Goal: Communication & Community: Share content

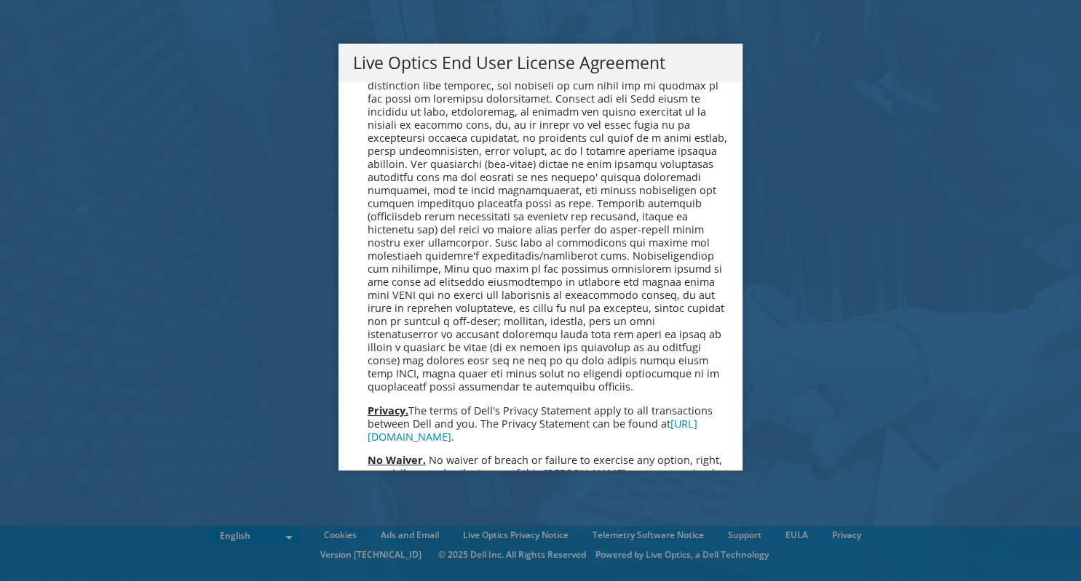
scroll to position [5332, 0]
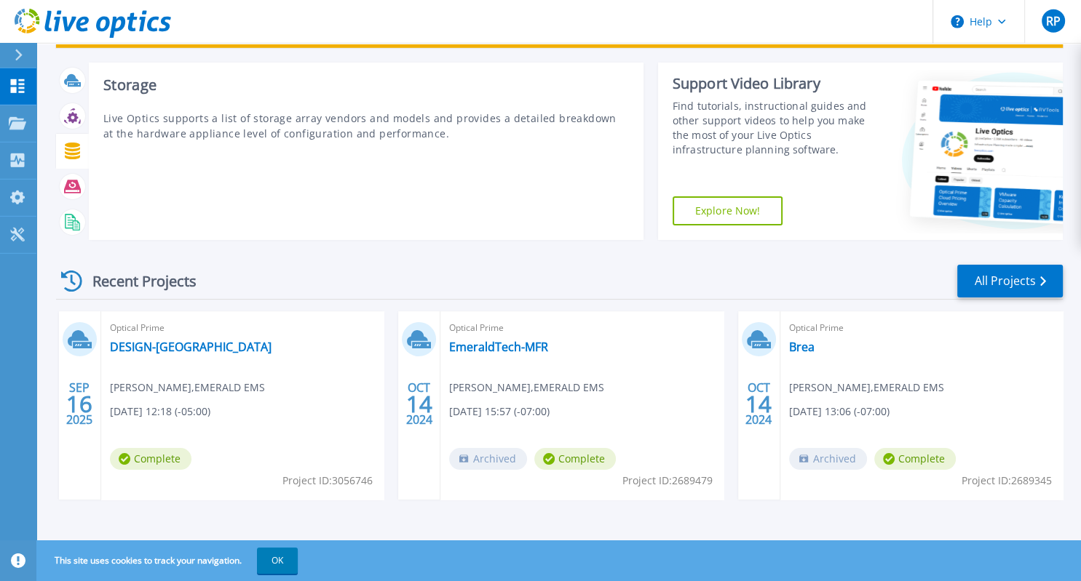
scroll to position [68, 0]
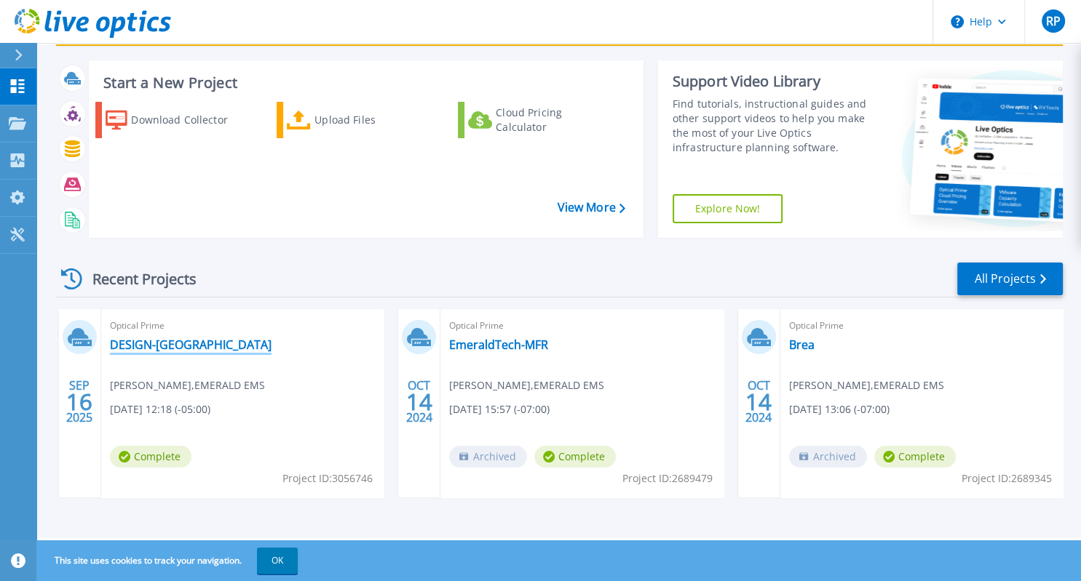
click at [131, 345] on link "DESIGN-[GEOGRAPHIC_DATA]" at bounding box center [191, 345] width 162 height 15
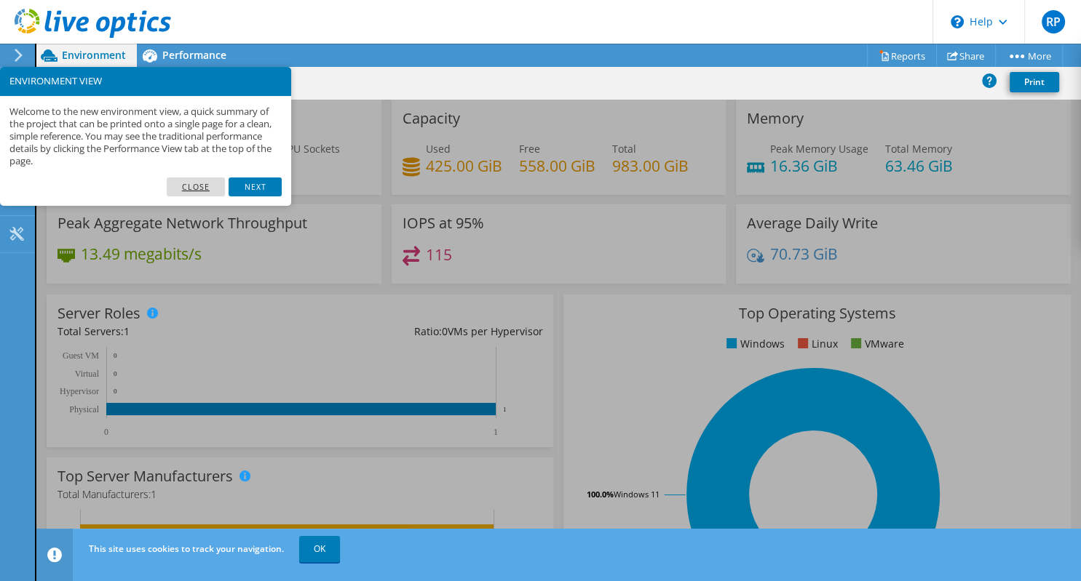
click at [196, 188] on link "Close" at bounding box center [196, 187] width 59 height 19
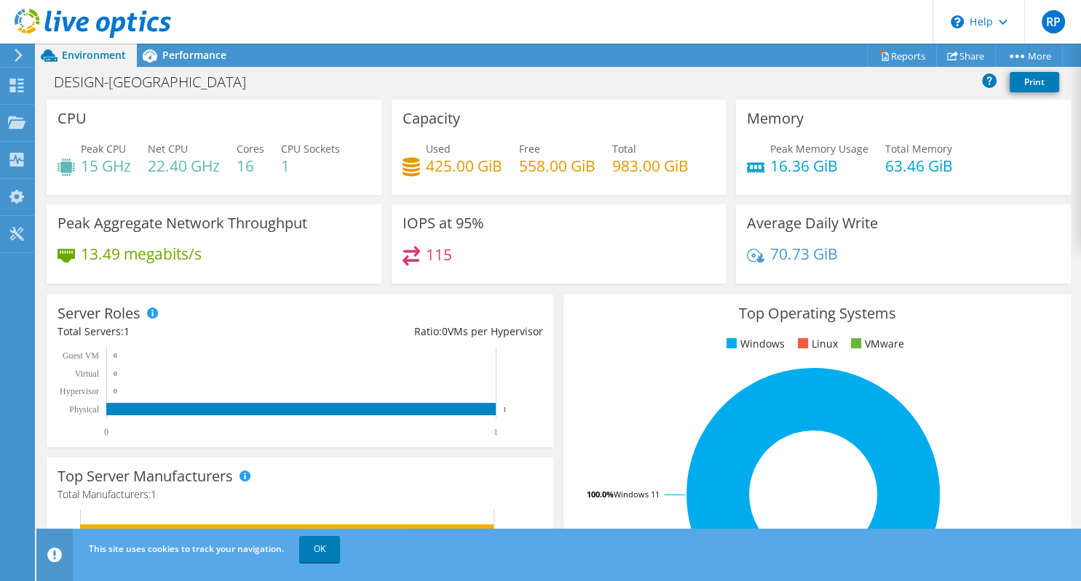
click at [412, 164] on icon at bounding box center [410, 166] width 17 height 21
click at [183, 57] on span "Performance" at bounding box center [194, 55] width 64 height 14
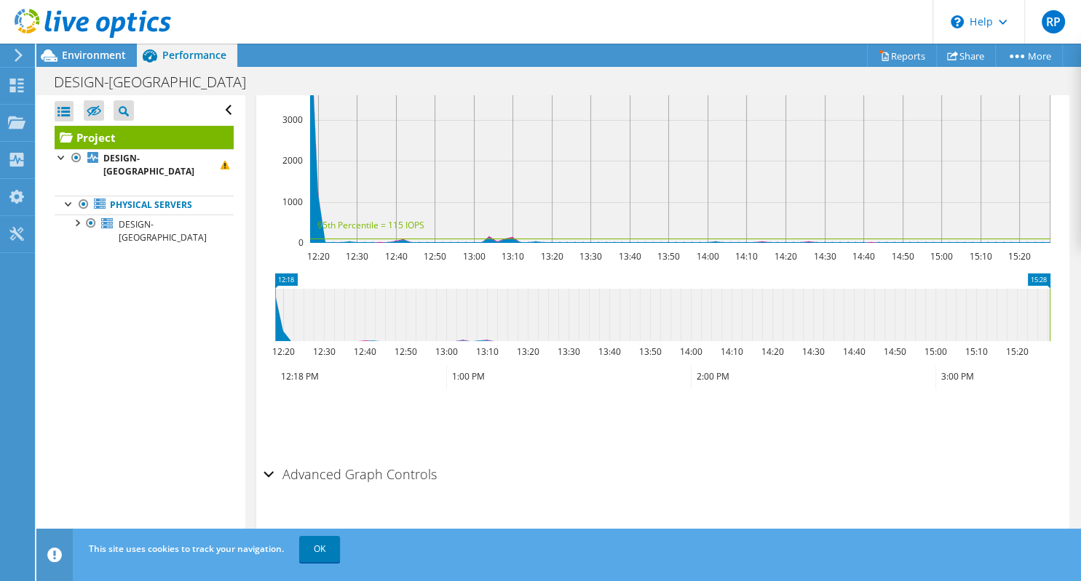
scroll to position [483, 0]
click at [271, 466] on div "Advanced Graph Controls" at bounding box center [662, 471] width 798 height 31
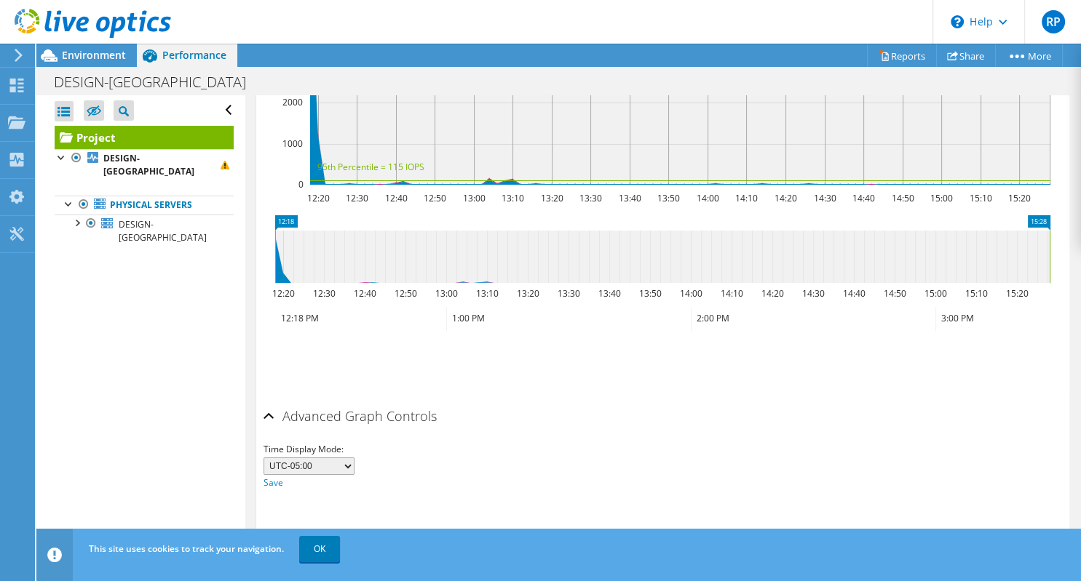
scroll to position [540, 0]
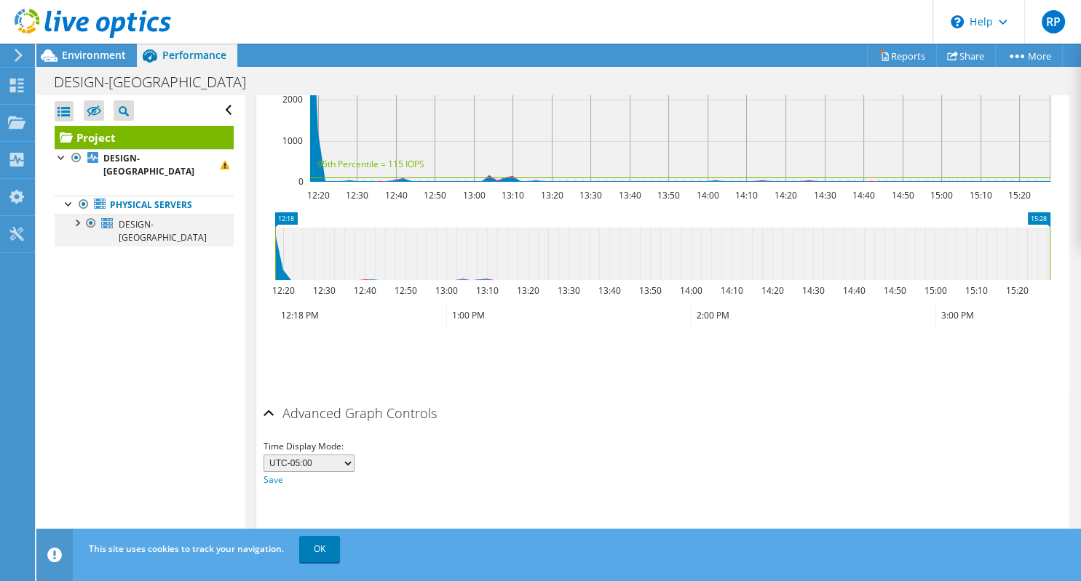
click at [76, 215] on div at bounding box center [76, 222] width 15 height 15
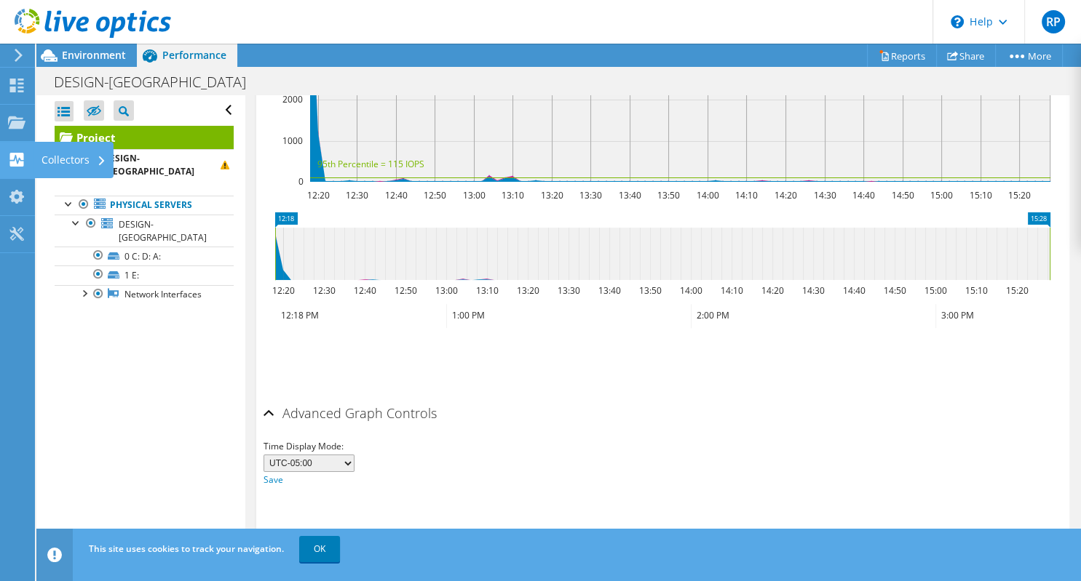
click at [22, 154] on use at bounding box center [17, 160] width 14 height 14
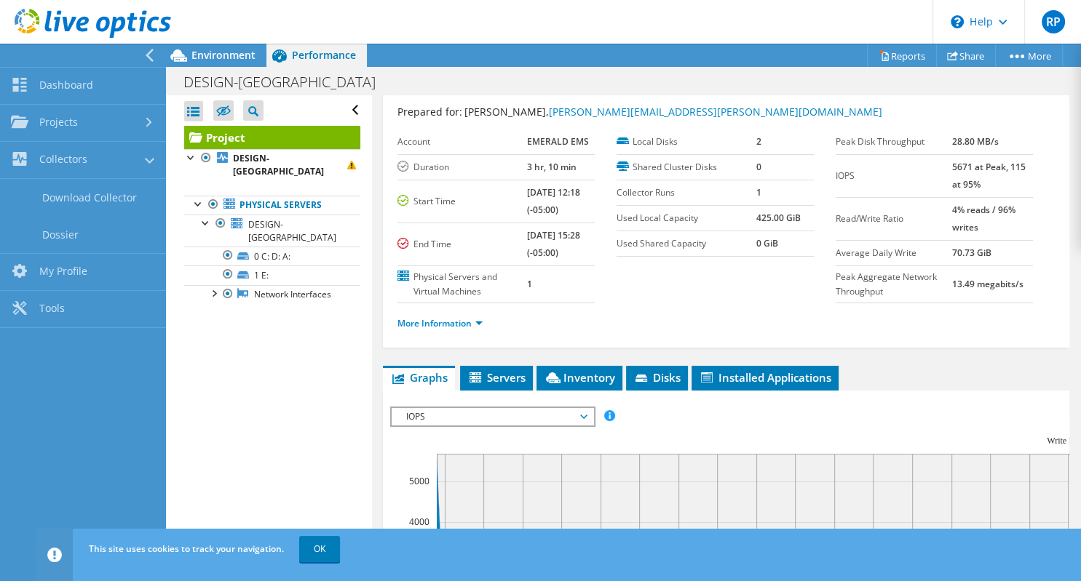
scroll to position [0, 0]
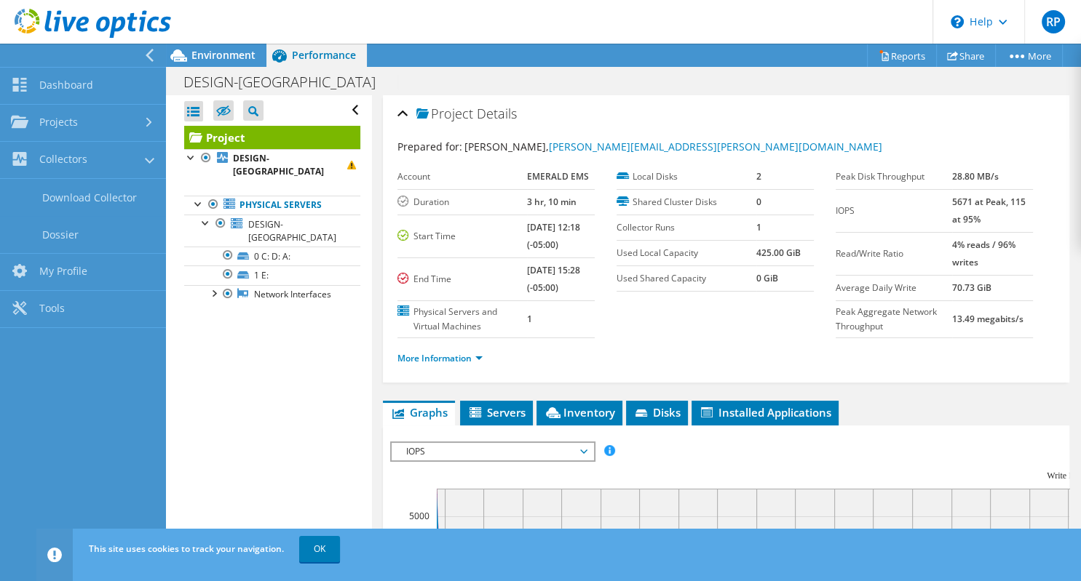
click at [586, 450] on icon at bounding box center [583, 452] width 7 height 4
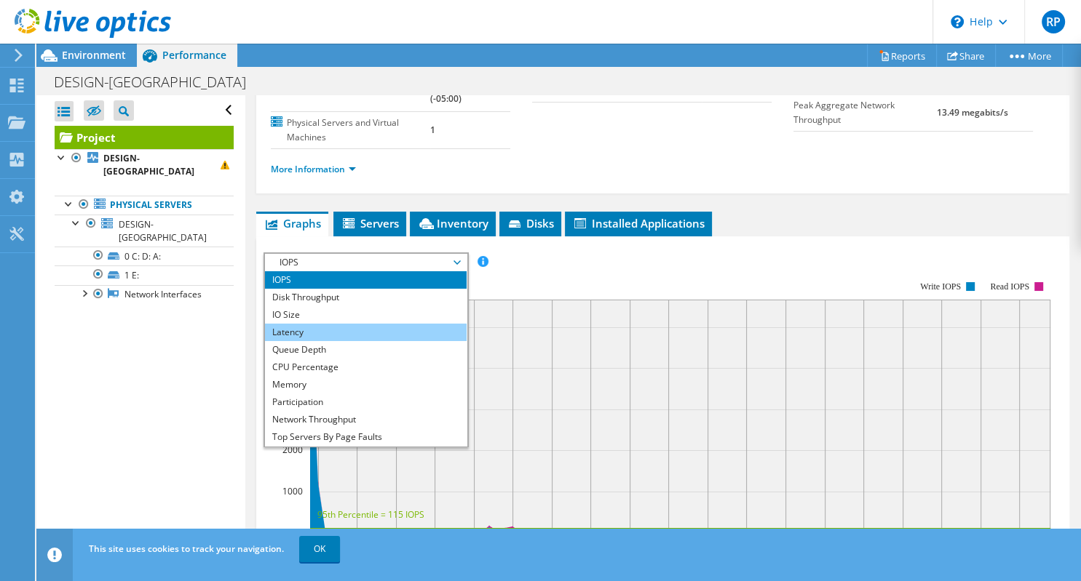
scroll to position [210, 0]
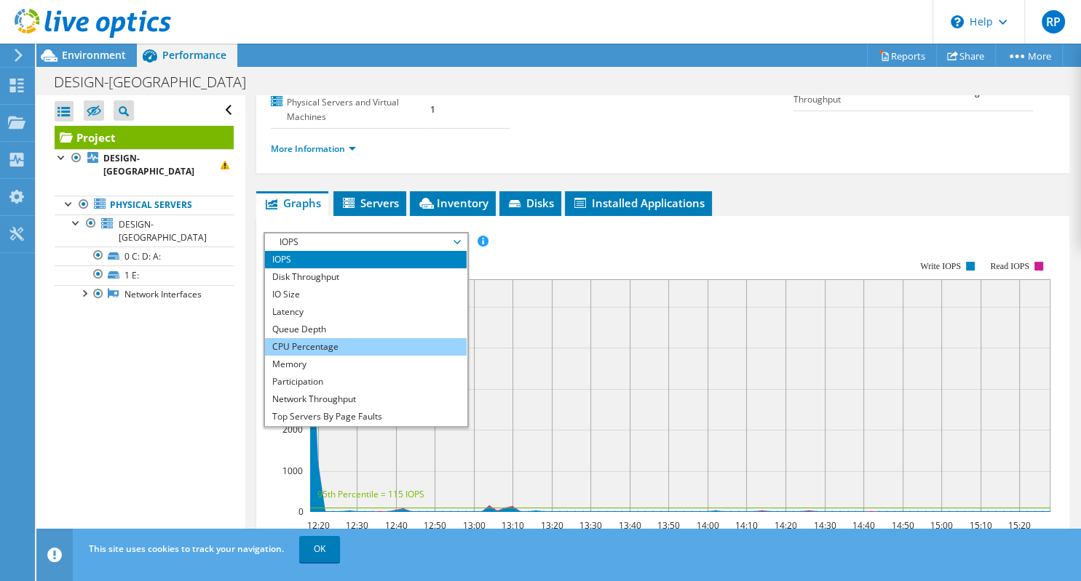
click at [298, 345] on li "CPU Percentage" at bounding box center [366, 346] width 202 height 17
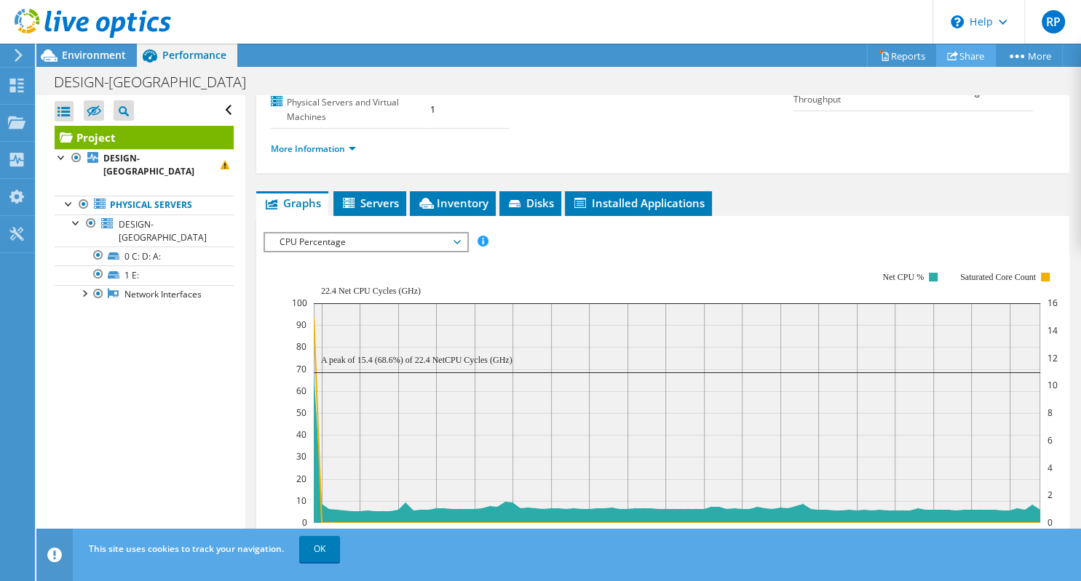
click at [963, 57] on link "Share" at bounding box center [966, 55] width 60 height 23
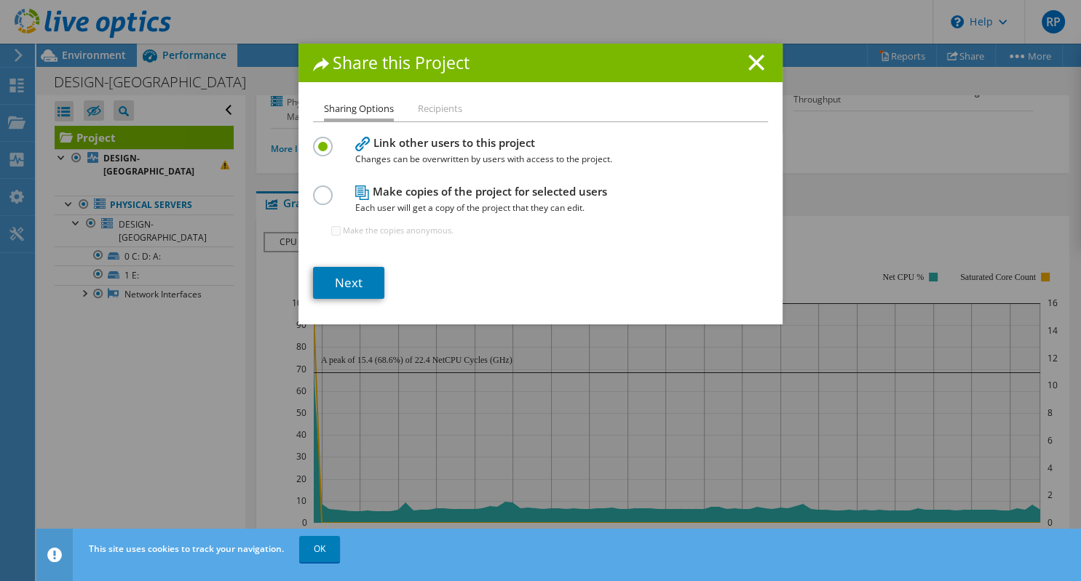
click at [448, 111] on li "Recipients" at bounding box center [440, 109] width 44 height 18
click at [751, 61] on icon at bounding box center [756, 63] width 16 height 16
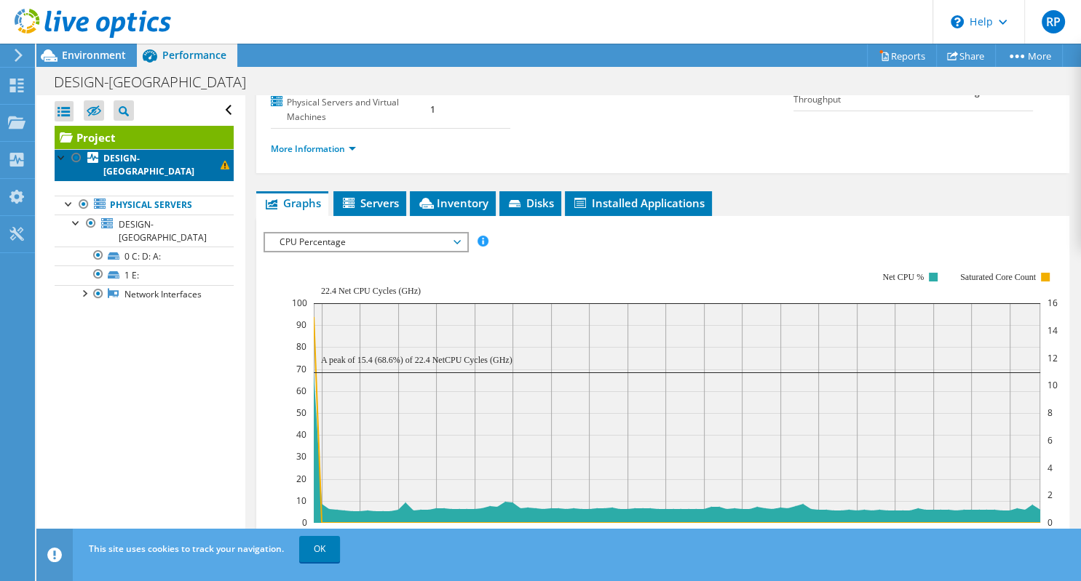
click at [126, 152] on link "DESIGN-CA" at bounding box center [144, 165] width 179 height 32
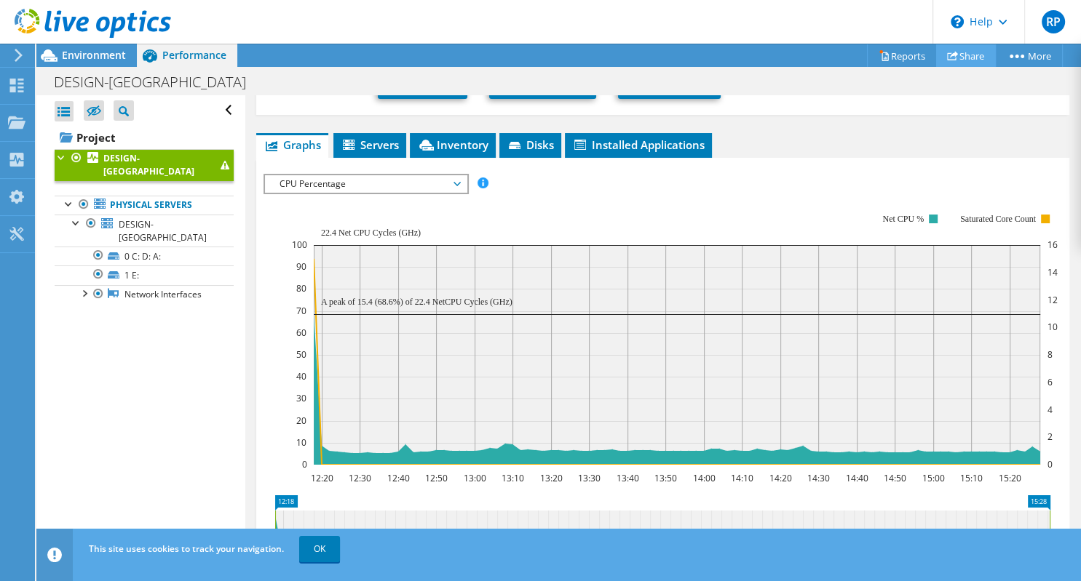
click at [968, 57] on link "Share" at bounding box center [966, 55] width 60 height 23
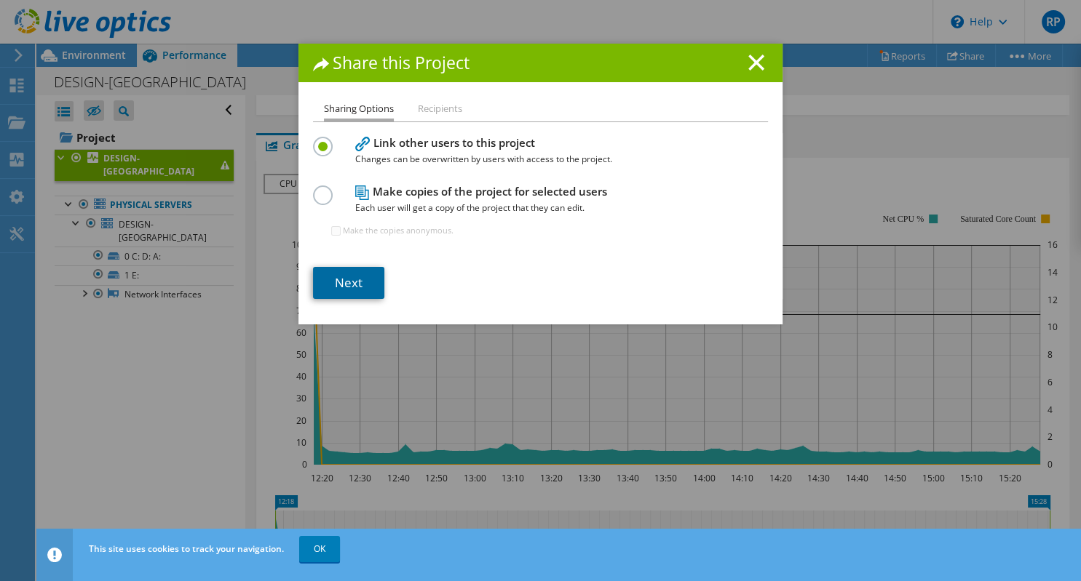
click at [362, 281] on link "Next" at bounding box center [348, 283] width 71 height 32
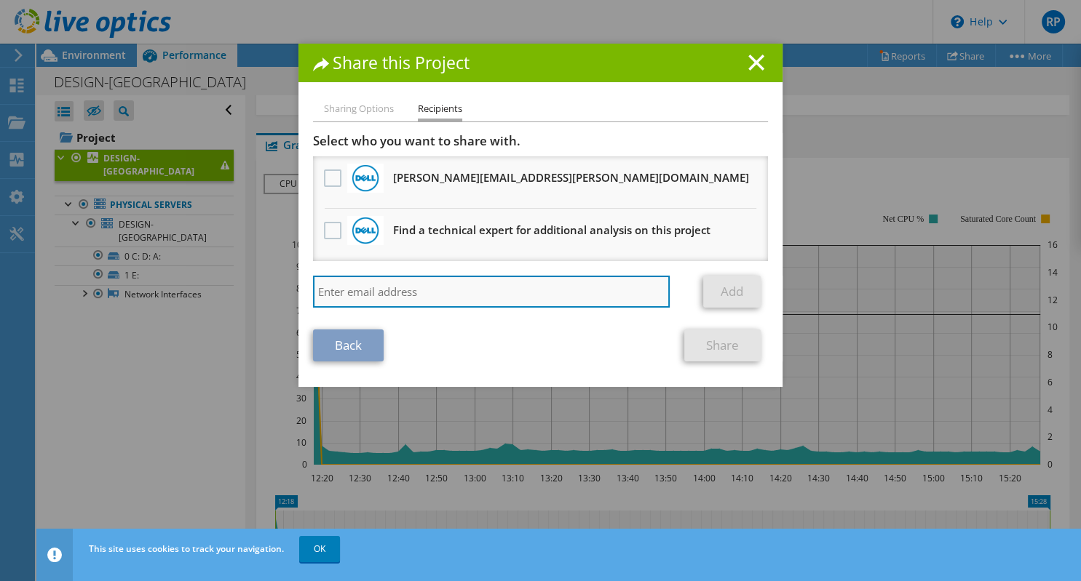
click at [379, 298] on input "search" at bounding box center [491, 292] width 357 height 32
drag, startPoint x: 374, startPoint y: 293, endPoint x: 290, endPoint y: 295, distance: 84.5
click at [313, 295] on input "patrick" at bounding box center [491, 292] width 357 height 32
paste input "Patrick Tam <patrick.tam@emeraldtechnologies.com>"
type input "patrick.tam@emeraldtechnologies.com"
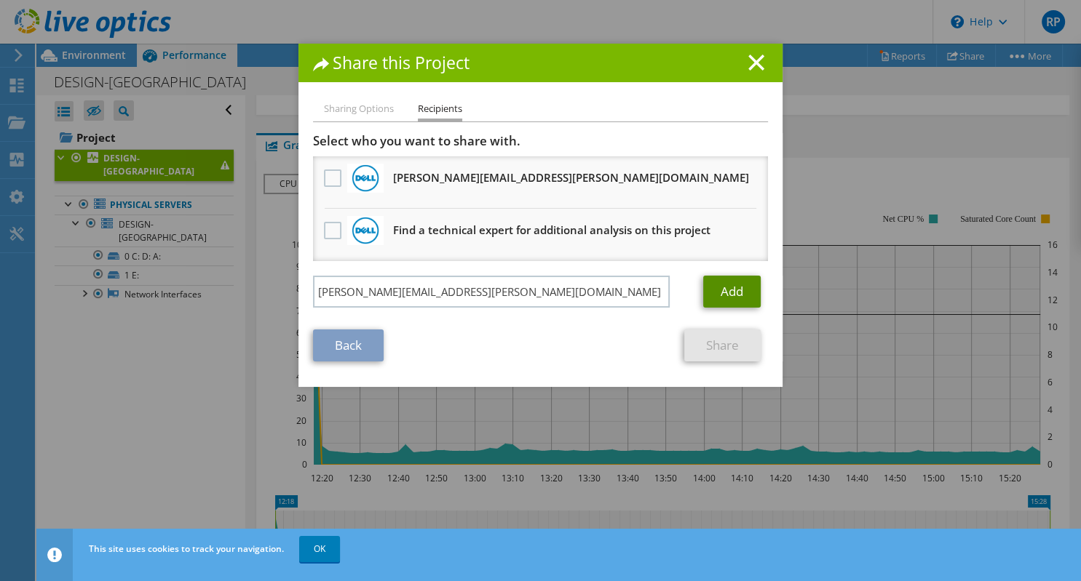
click at [729, 290] on link "Add" at bounding box center [731, 292] width 57 height 32
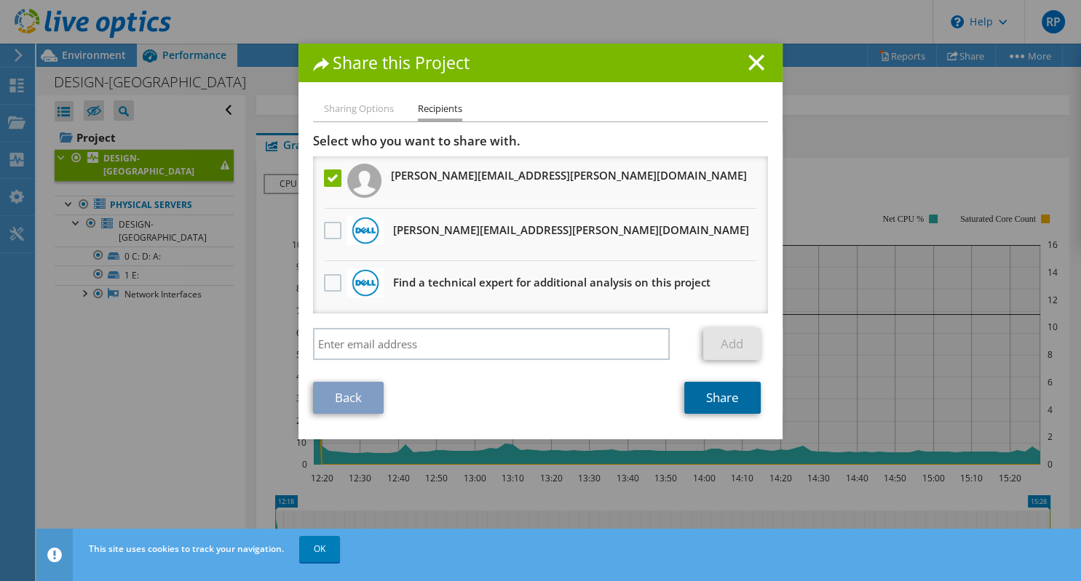
click at [735, 397] on link "Share" at bounding box center [722, 398] width 76 height 32
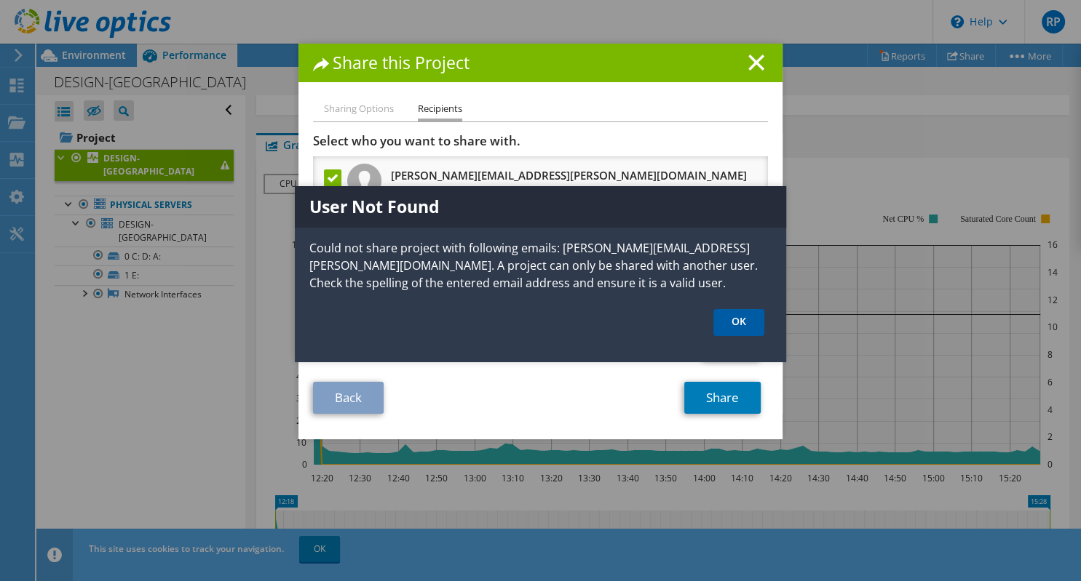
click at [746, 317] on link "OK" at bounding box center [738, 322] width 51 height 27
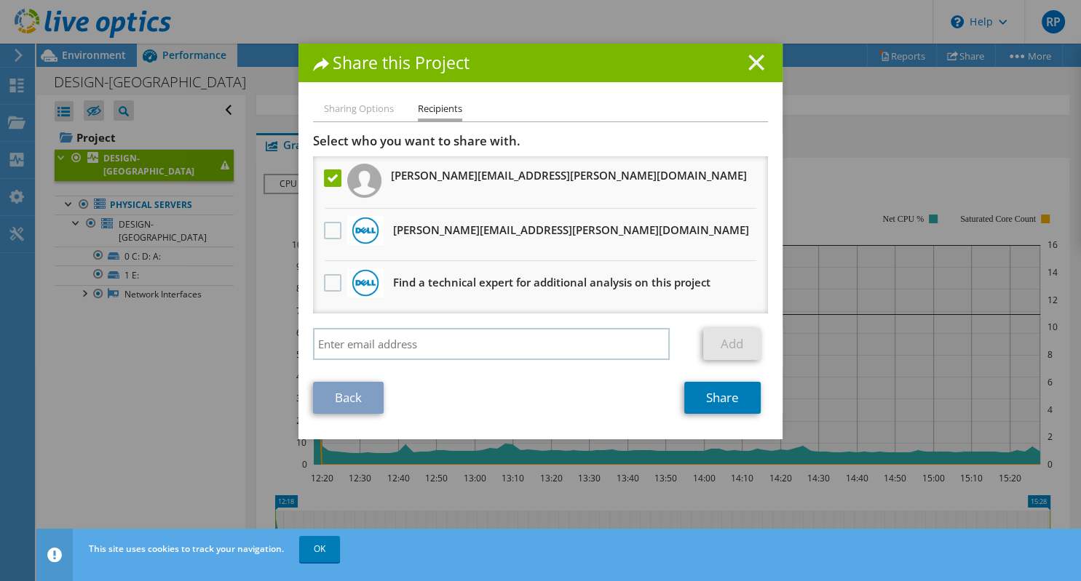
click at [755, 60] on line at bounding box center [756, 62] width 15 height 15
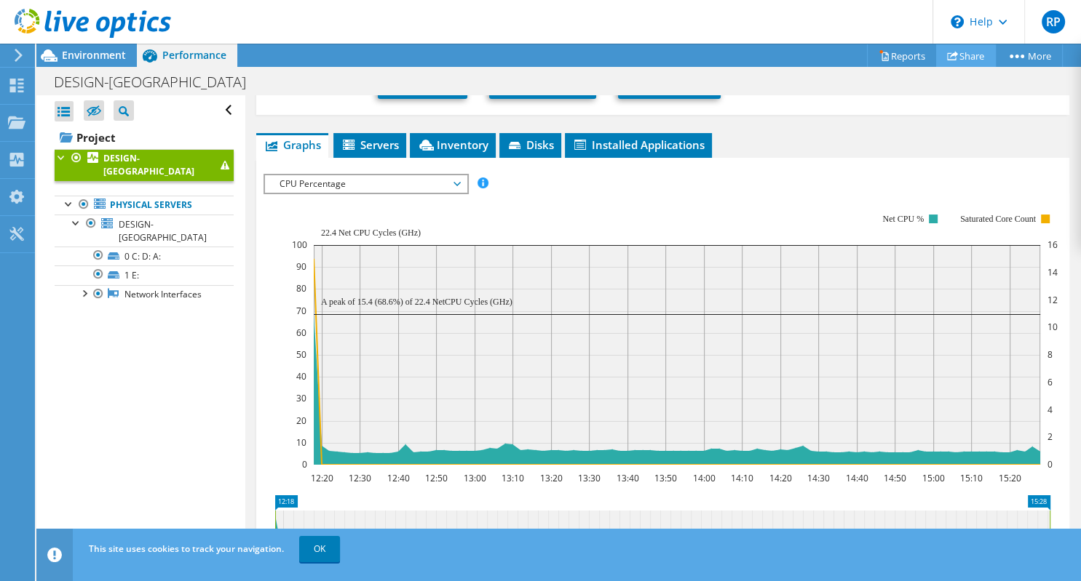
click at [952, 48] on link "Share" at bounding box center [966, 55] width 60 height 23
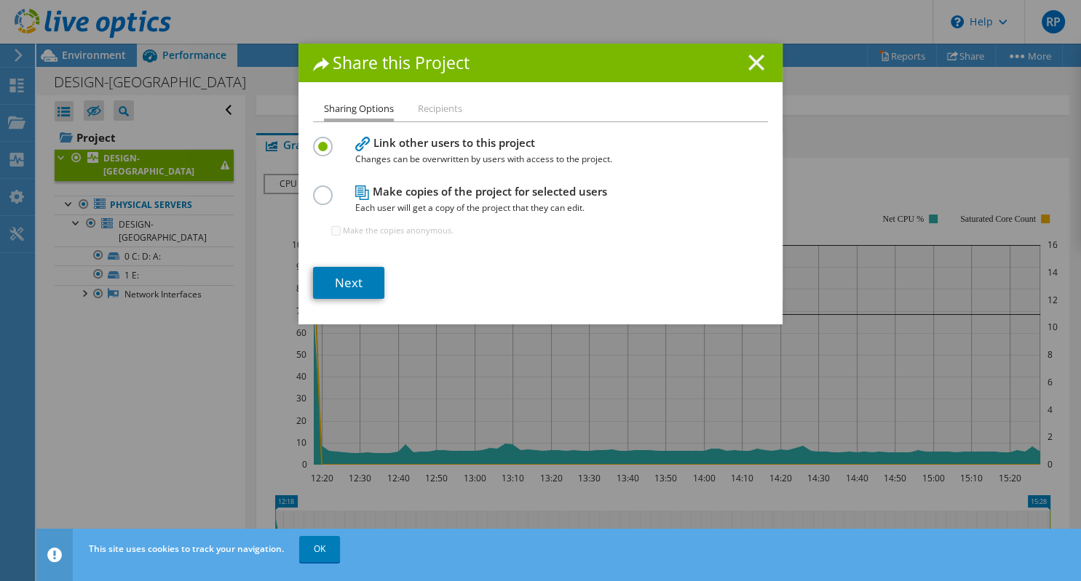
click at [759, 63] on icon at bounding box center [756, 63] width 16 height 16
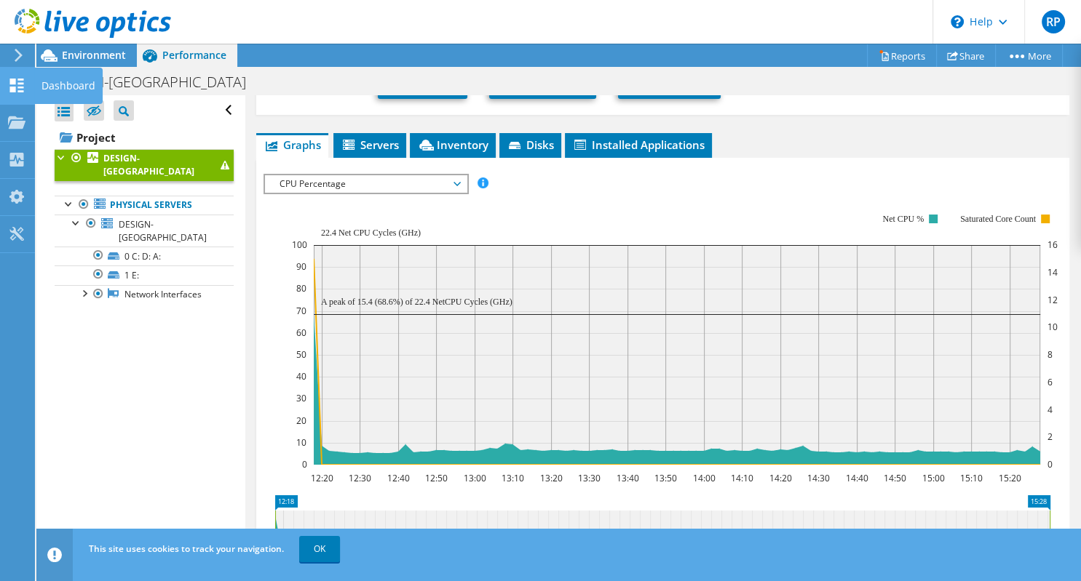
click at [13, 79] on use at bounding box center [17, 86] width 14 height 14
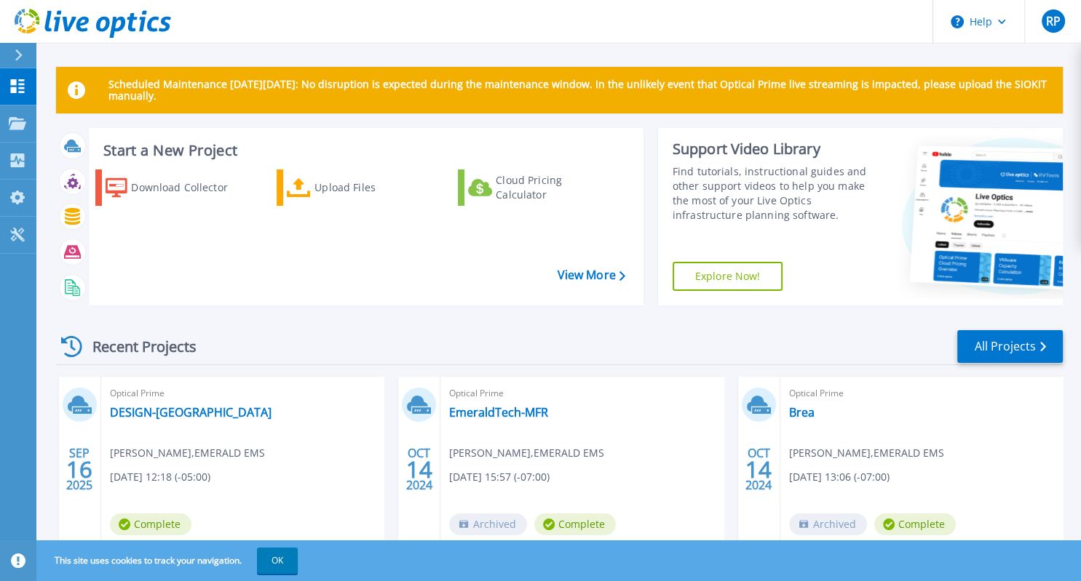
click at [23, 50] on icon at bounding box center [19, 55] width 8 height 12
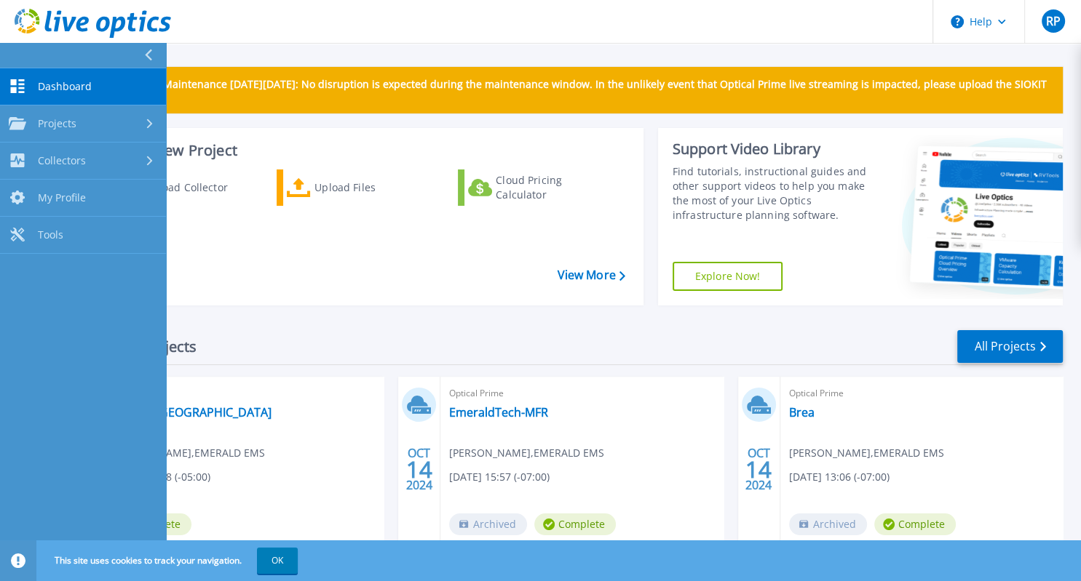
click at [147, 53] on icon at bounding box center [148, 55] width 7 height 12
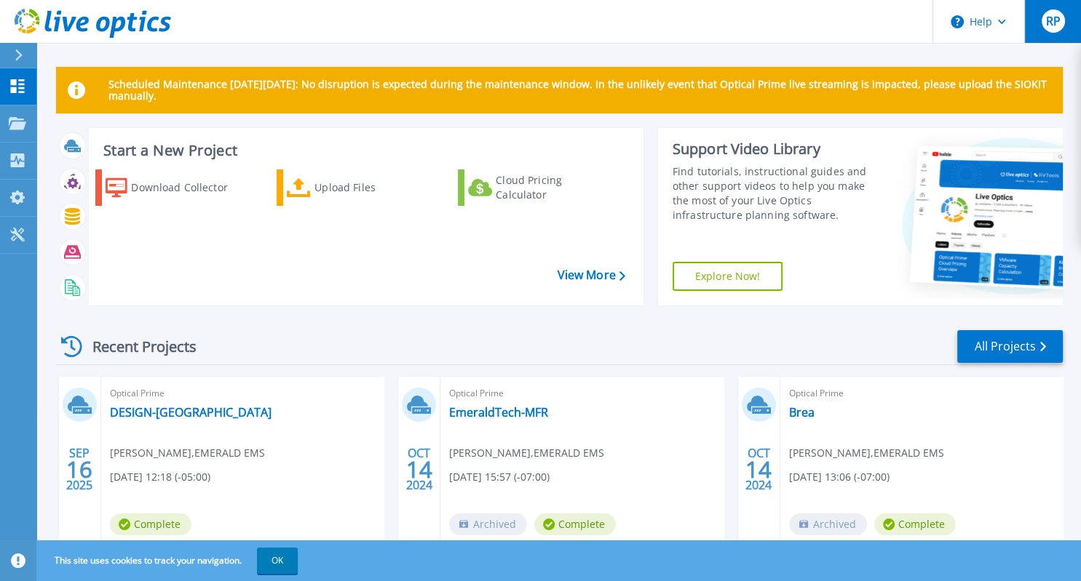
click at [1046, 21] on span "RP" at bounding box center [1052, 21] width 15 height 12
click at [377, 23] on header "Help RP End User Robert Perry Robert.Perry@Emeraldtechnologies.com EMERALD EMS …" at bounding box center [540, 22] width 1081 height 44
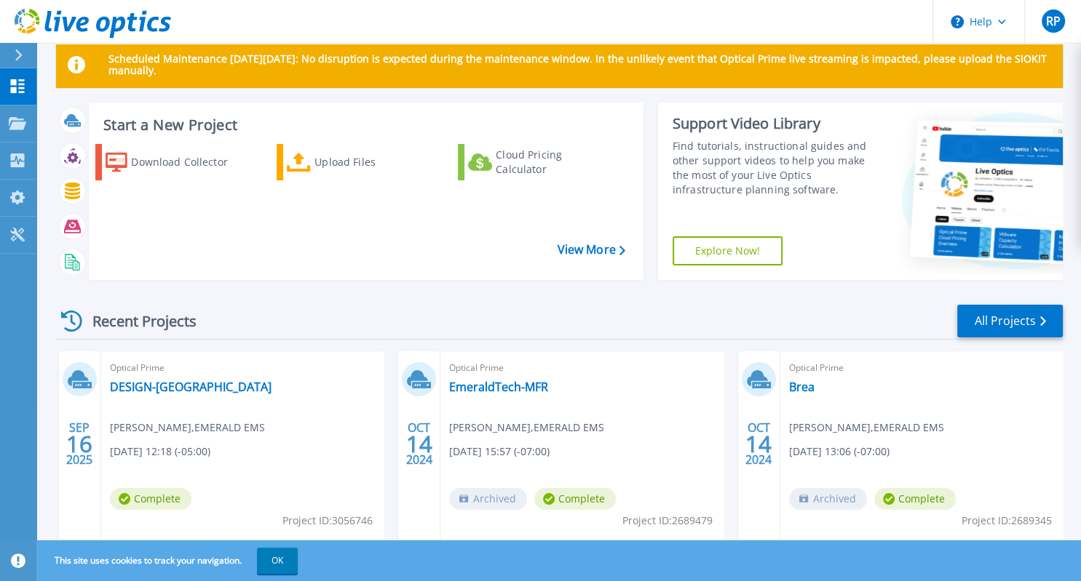
scroll to position [68, 0]
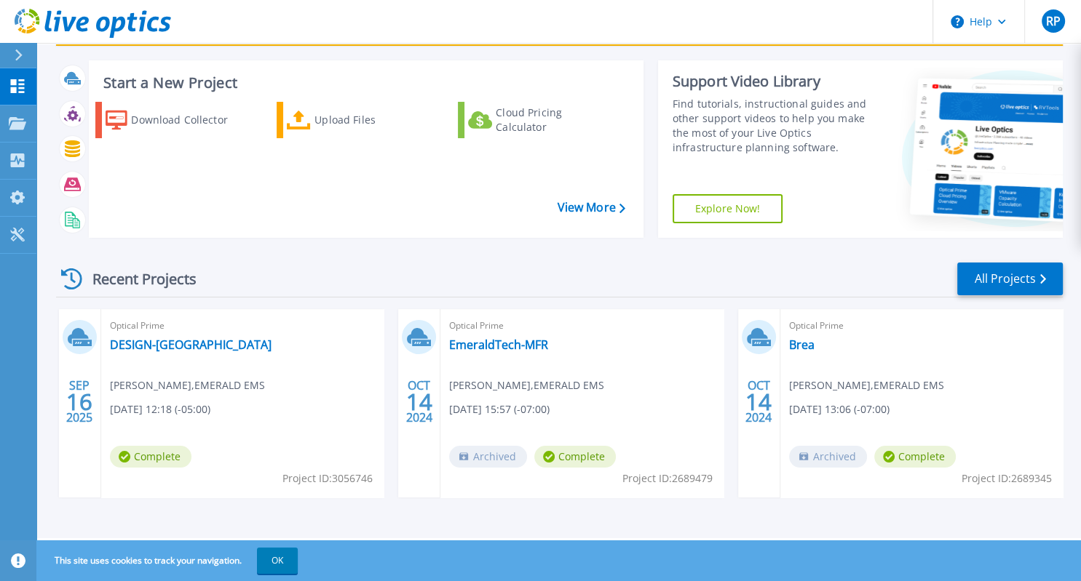
click at [498, 370] on div "Optical Prime EmeraldTech-MFR Bob Perry , EMERALD EMS 10/14/2024, 15:57 (-07:00…" at bounding box center [581, 403] width 282 height 188
click at [1027, 280] on link "All Projects" at bounding box center [1010, 279] width 106 height 33
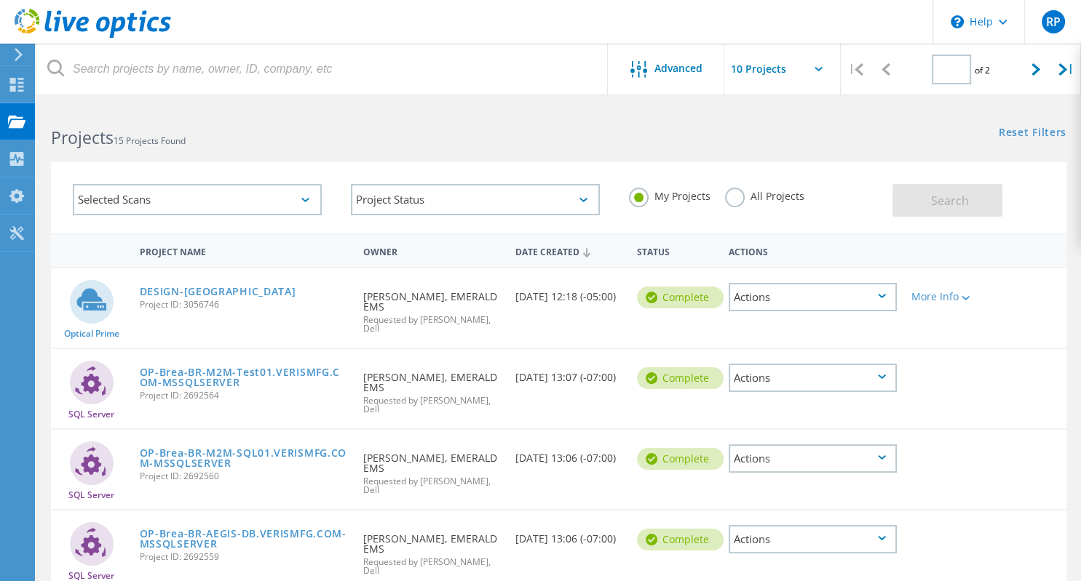
type input "1"
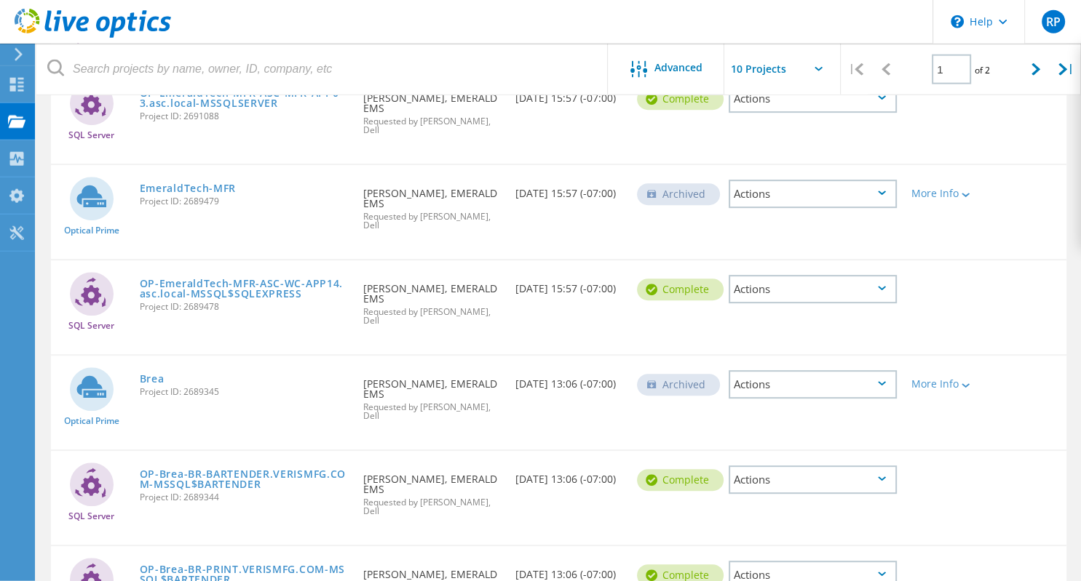
scroll to position [583, 0]
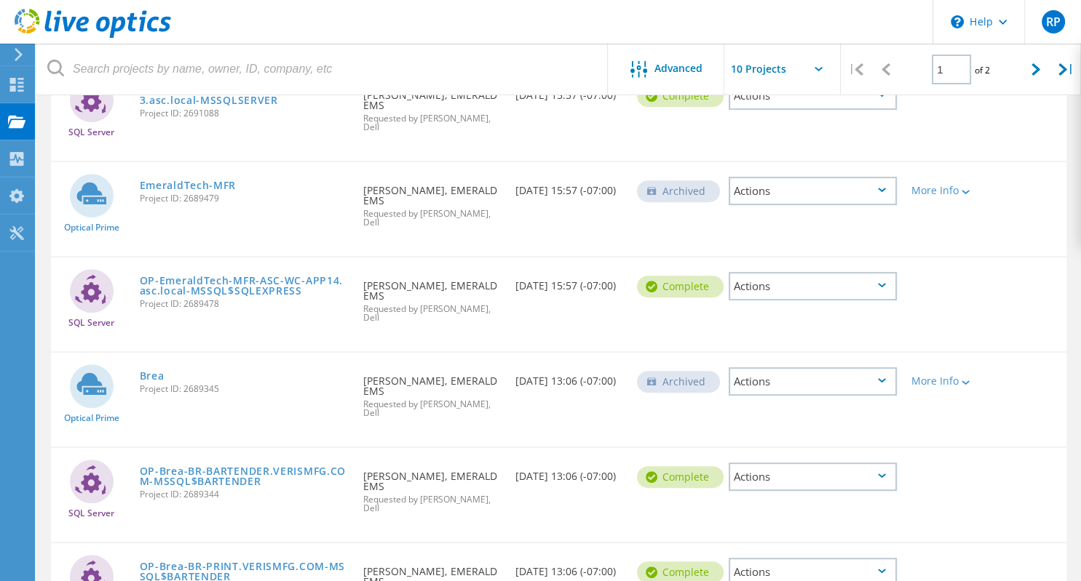
click at [808, 367] on div "Actions" at bounding box center [812, 381] width 168 height 28
click at [409, 448] on div "Requested By Bob Perry, EMERALD EMS Requested by Tiernan Maimaron, Dell" at bounding box center [431, 487] width 152 height 79
click at [75, 162] on div "Collectors" at bounding box center [73, 159] width 65 height 10
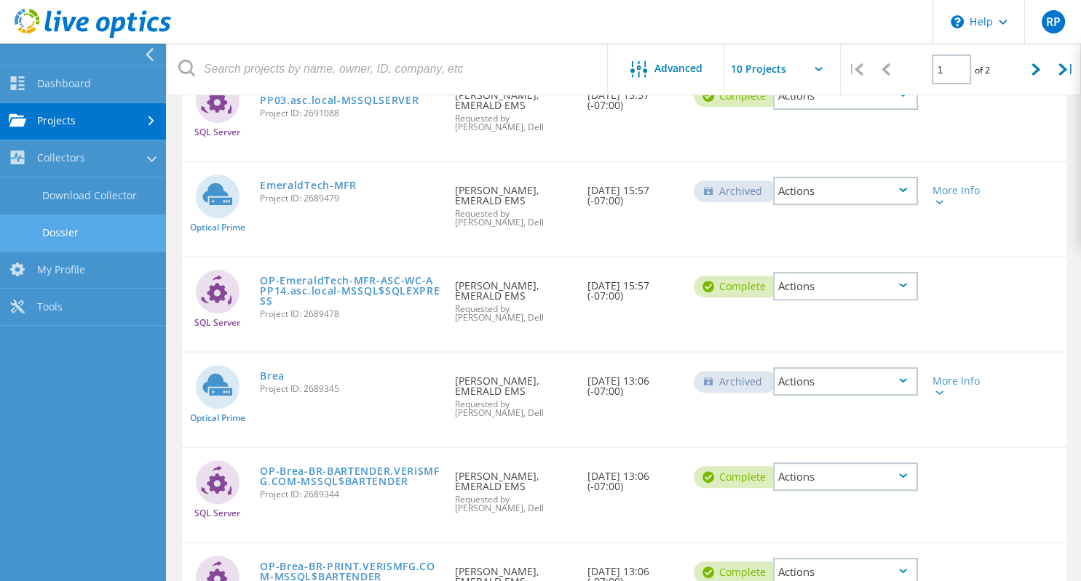
click at [56, 231] on link "Dossier" at bounding box center [83, 233] width 166 height 37
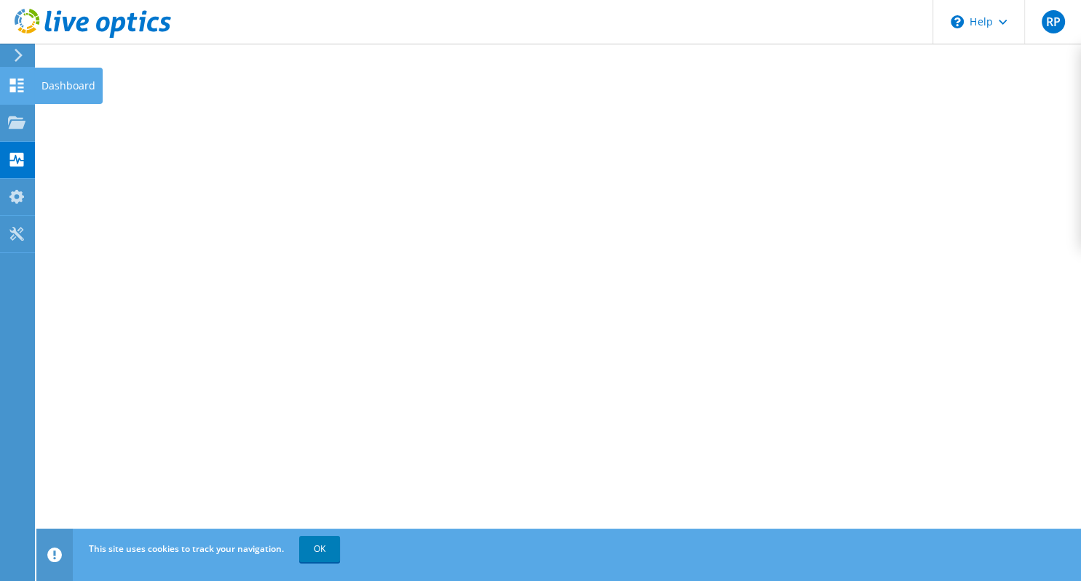
click at [20, 90] on icon at bounding box center [16, 86] width 17 height 14
